Goal: Task Accomplishment & Management: Use online tool/utility

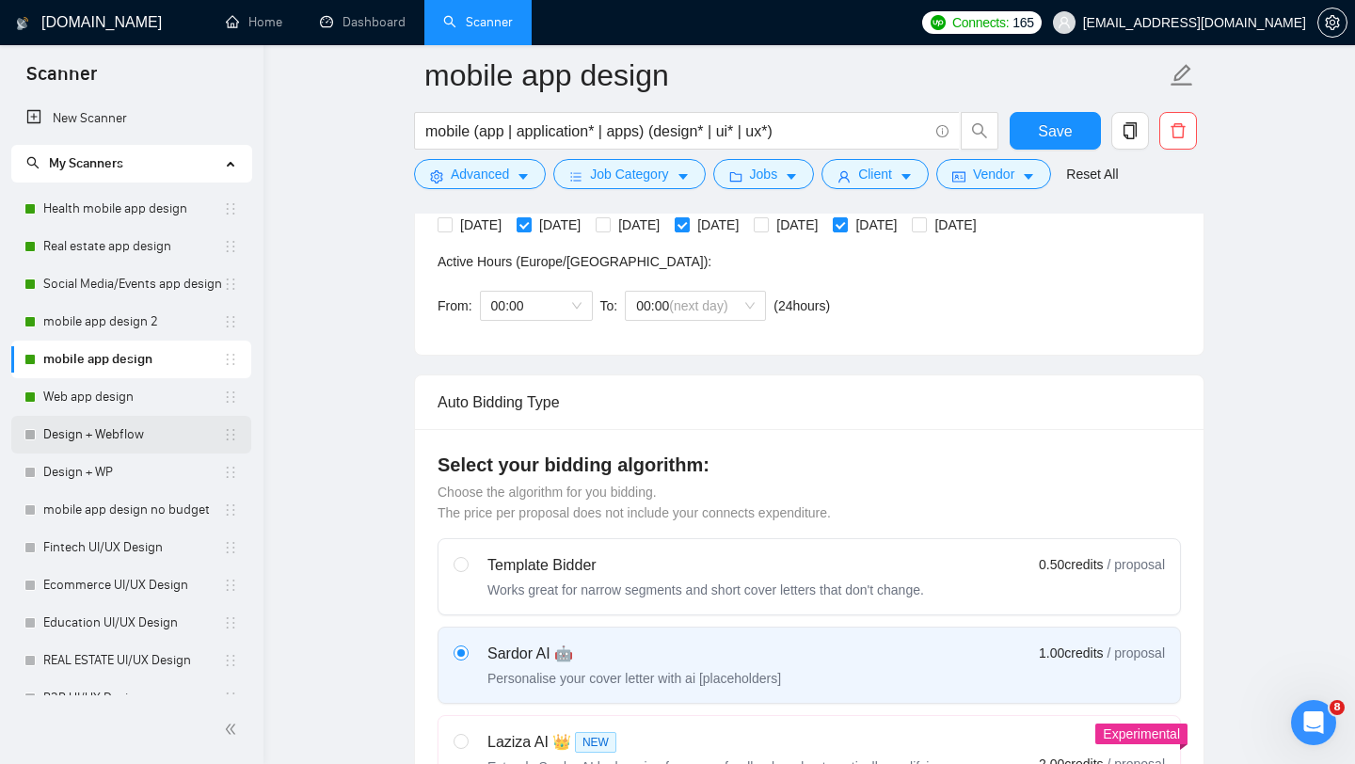
scroll to position [97, 0]
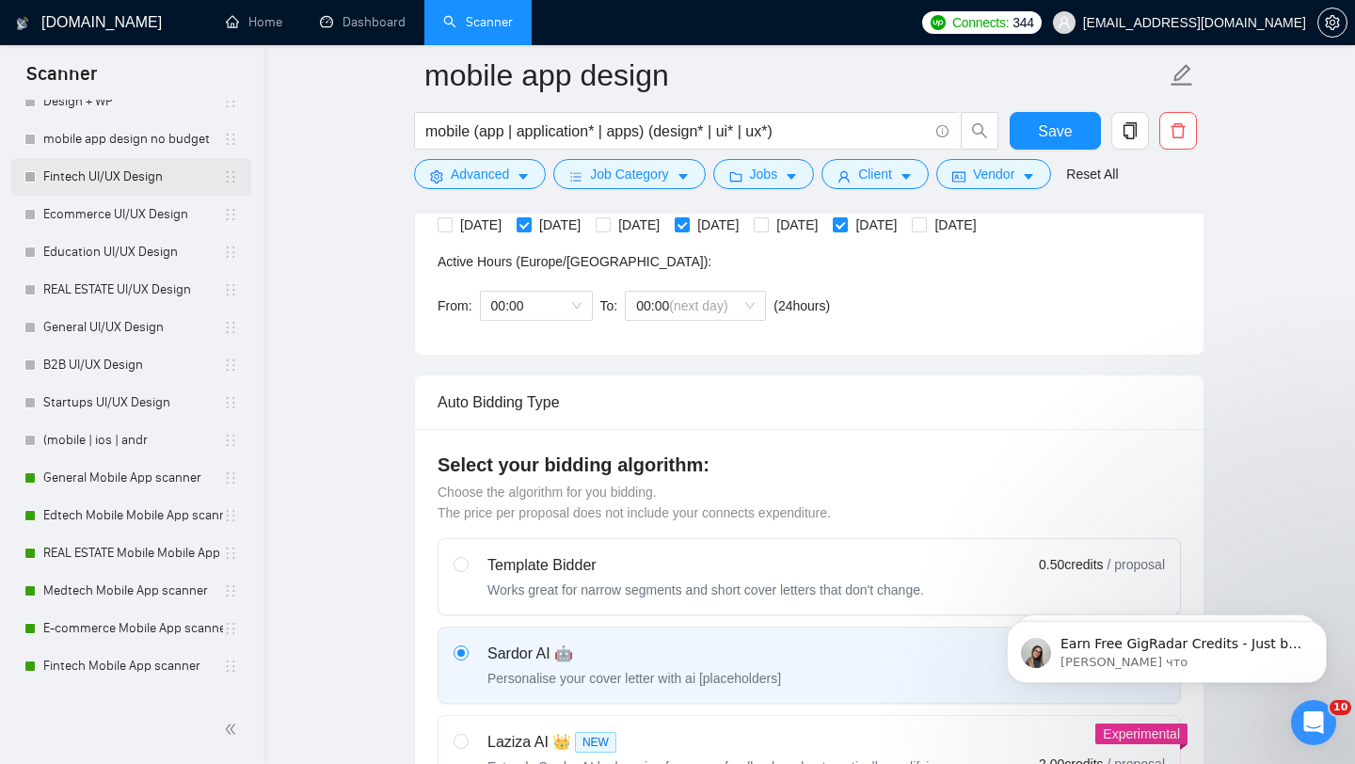
scroll to position [661, 0]
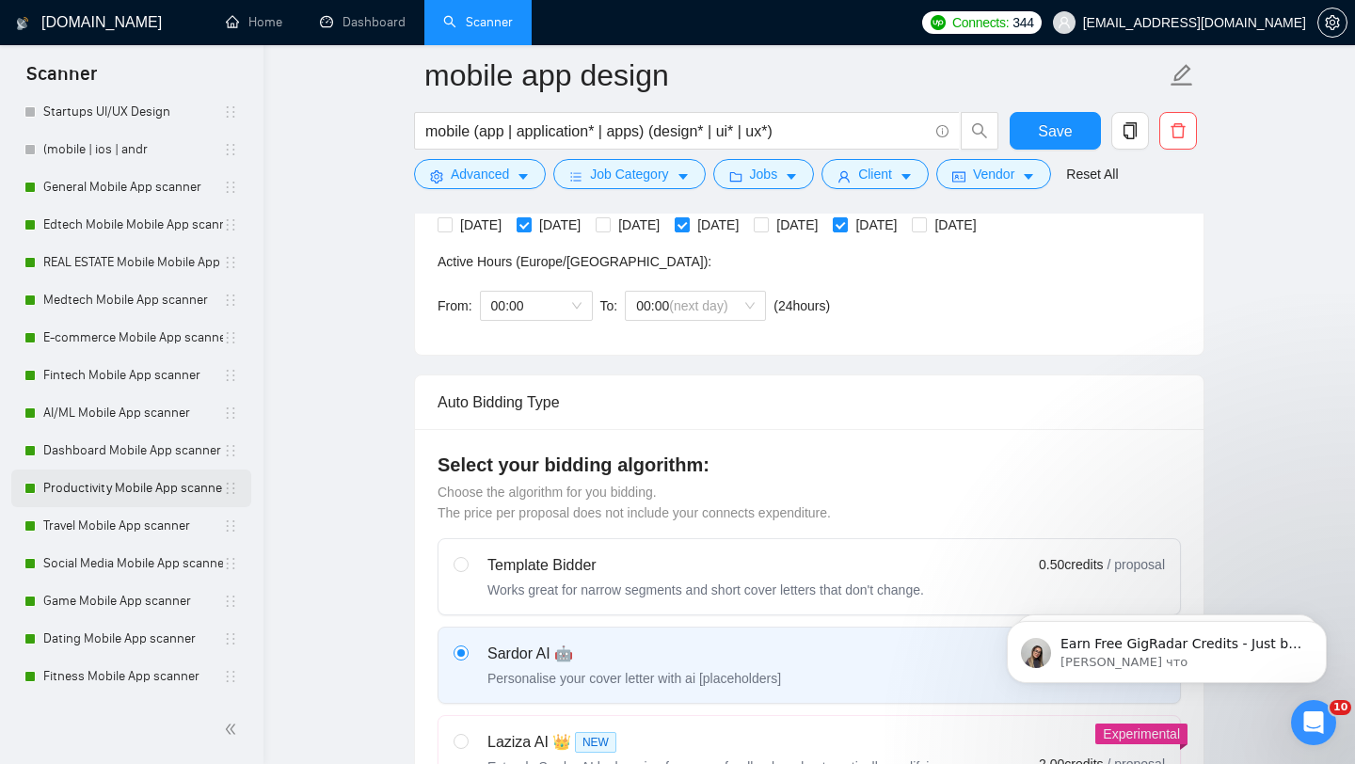
click at [151, 484] on link "Productivity Mobile App scanner" at bounding box center [133, 488] width 180 height 38
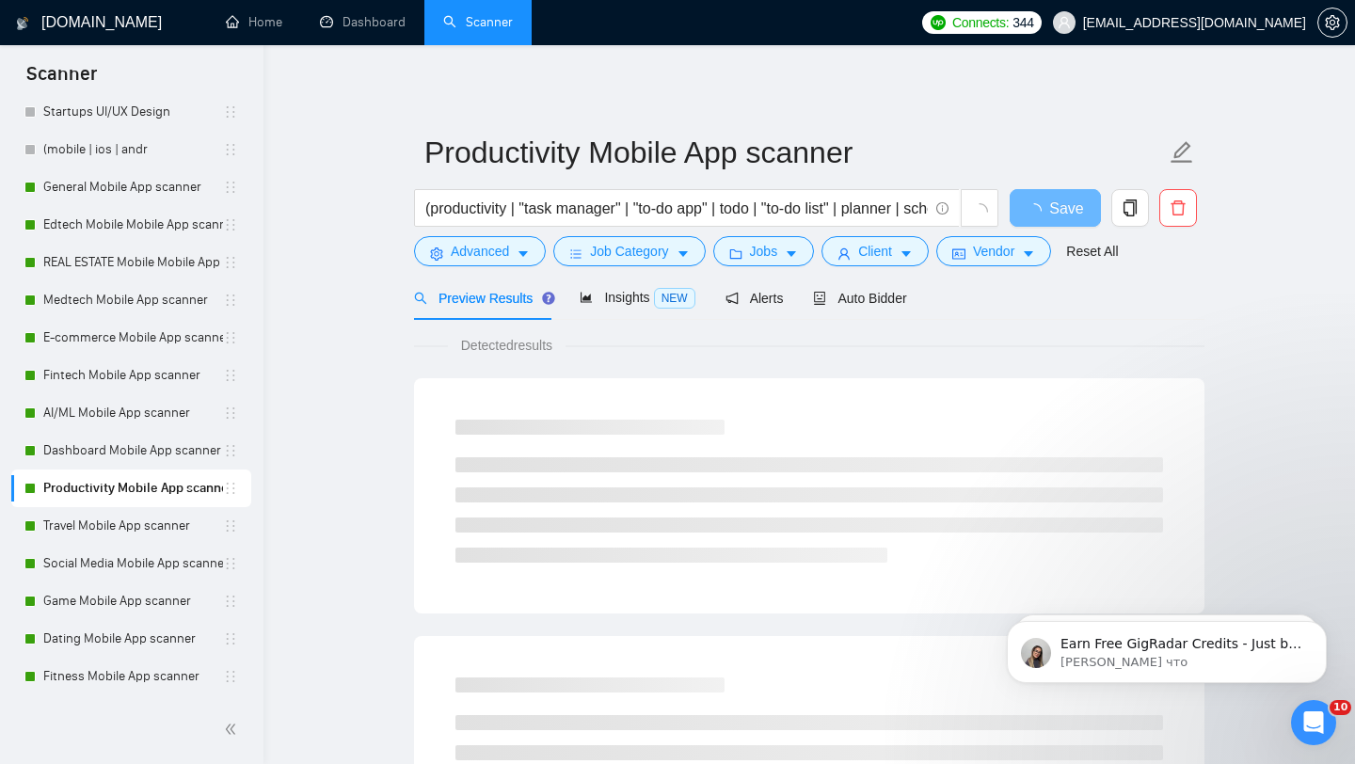
click at [848, 288] on div "Auto Bidder" at bounding box center [859, 298] width 93 height 21
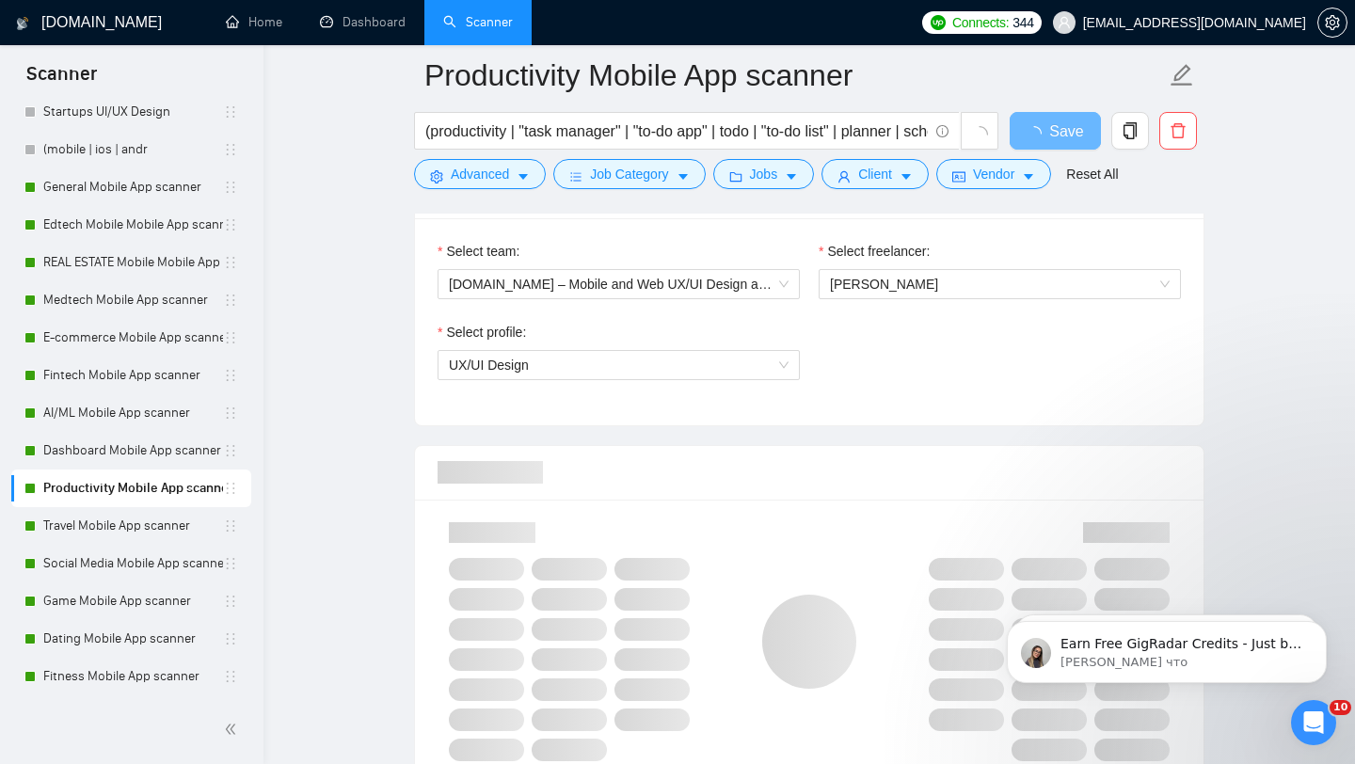
scroll to position [799, 0]
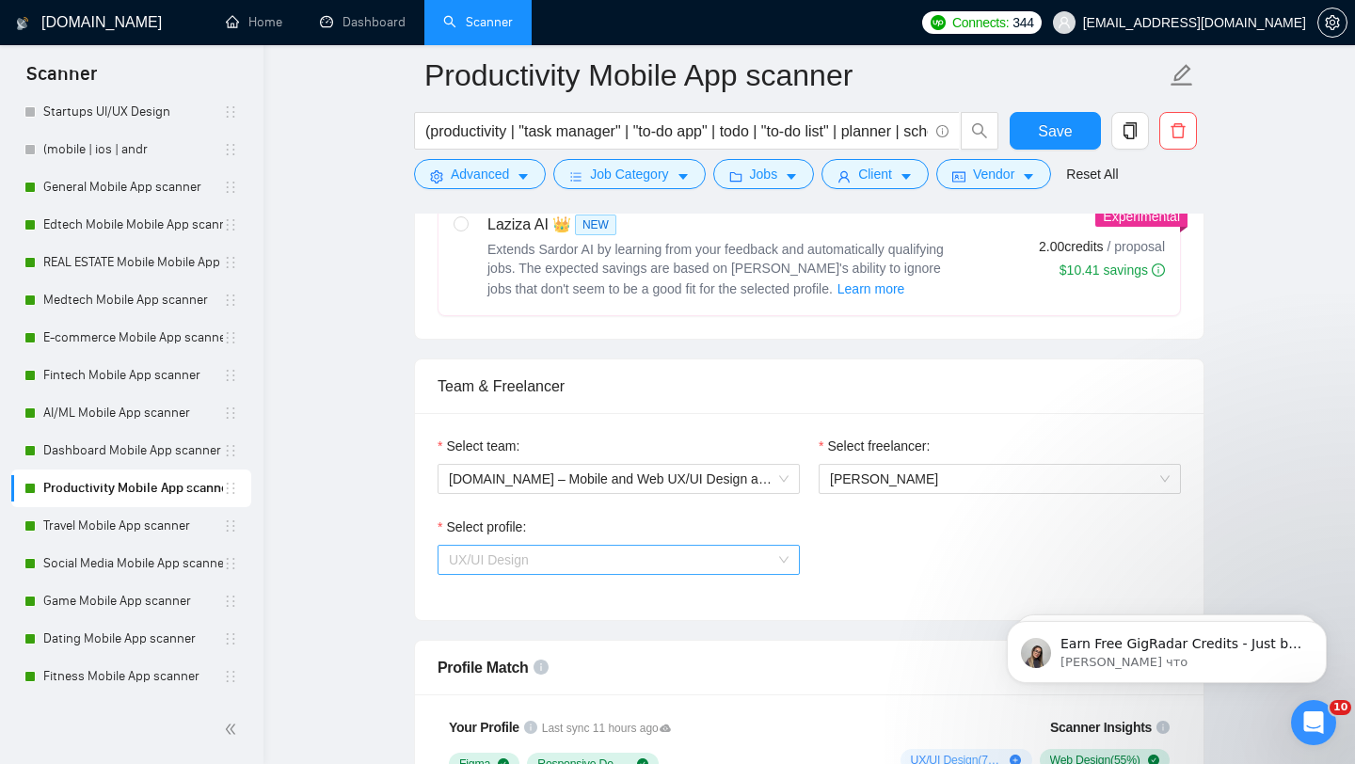
click at [565, 569] on span "UX/UI Design" at bounding box center [619, 560] width 340 height 28
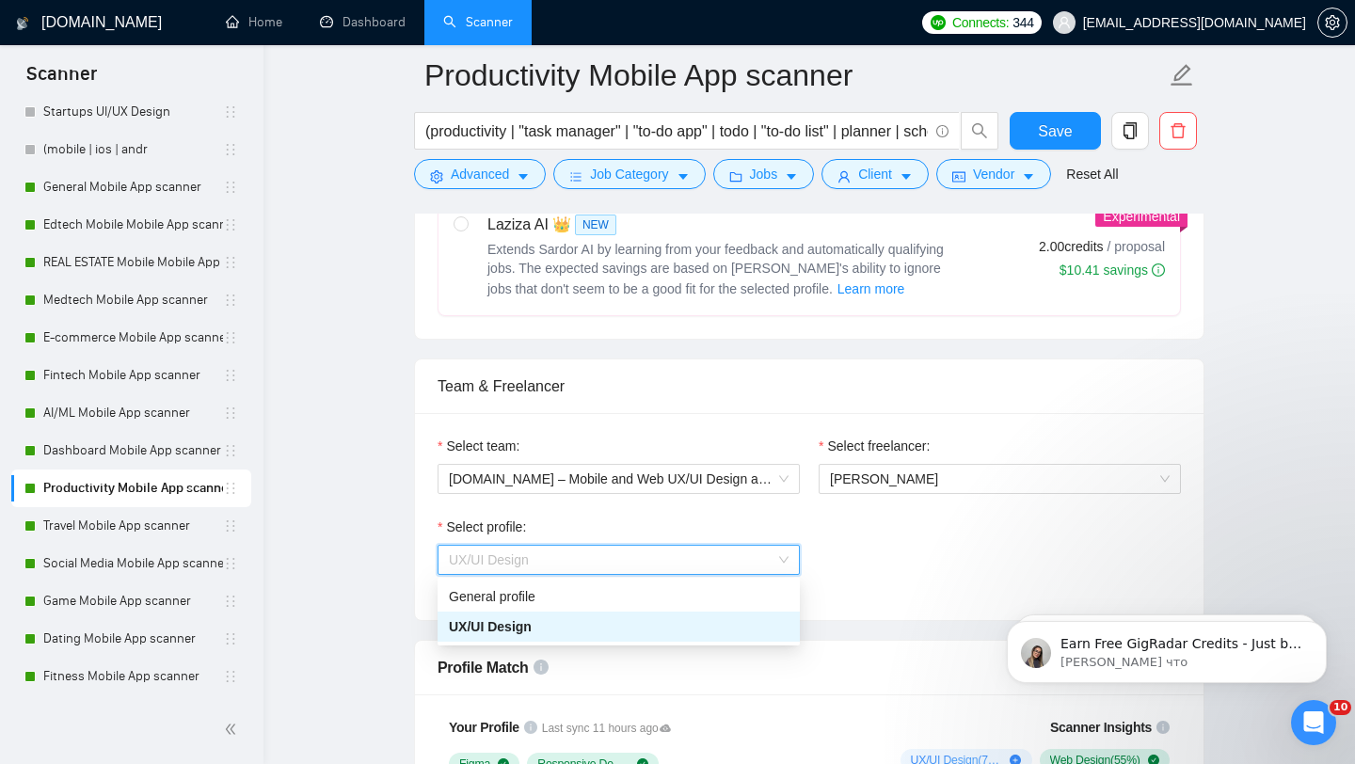
click at [876, 521] on div "Select profile: UX/UI Design" at bounding box center [809, 556] width 762 height 81
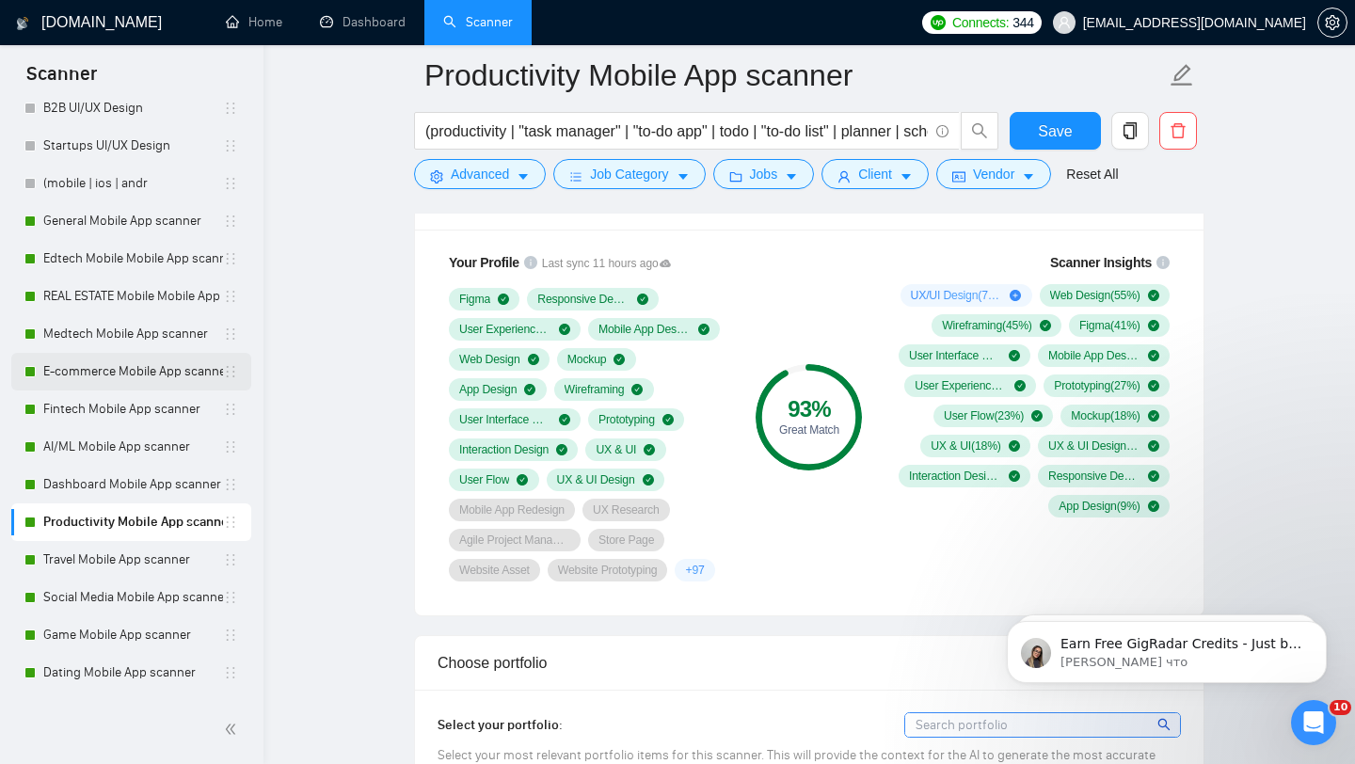
scroll to position [661, 0]
